Goal: Navigation & Orientation: Go to known website

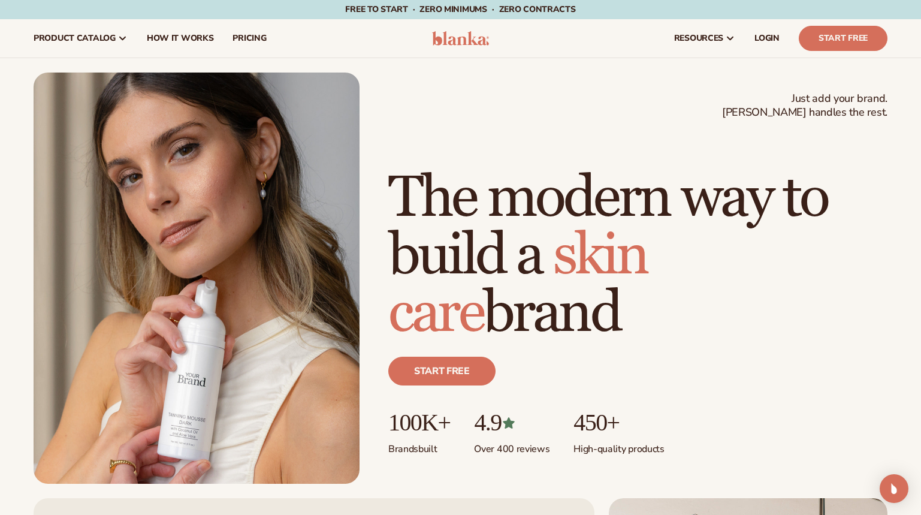
click at [461, 38] on img at bounding box center [460, 38] width 57 height 14
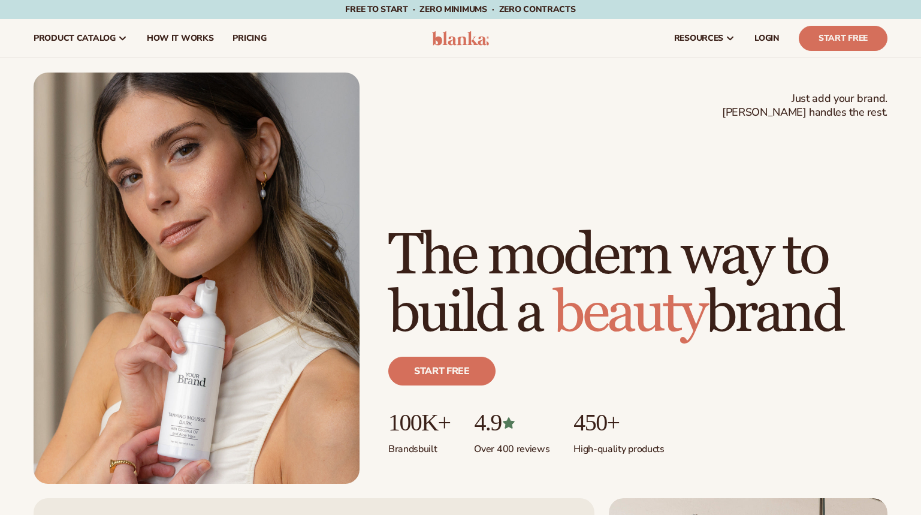
scroll to position [300, 0]
